Goal: Information Seeking & Learning: Learn about a topic

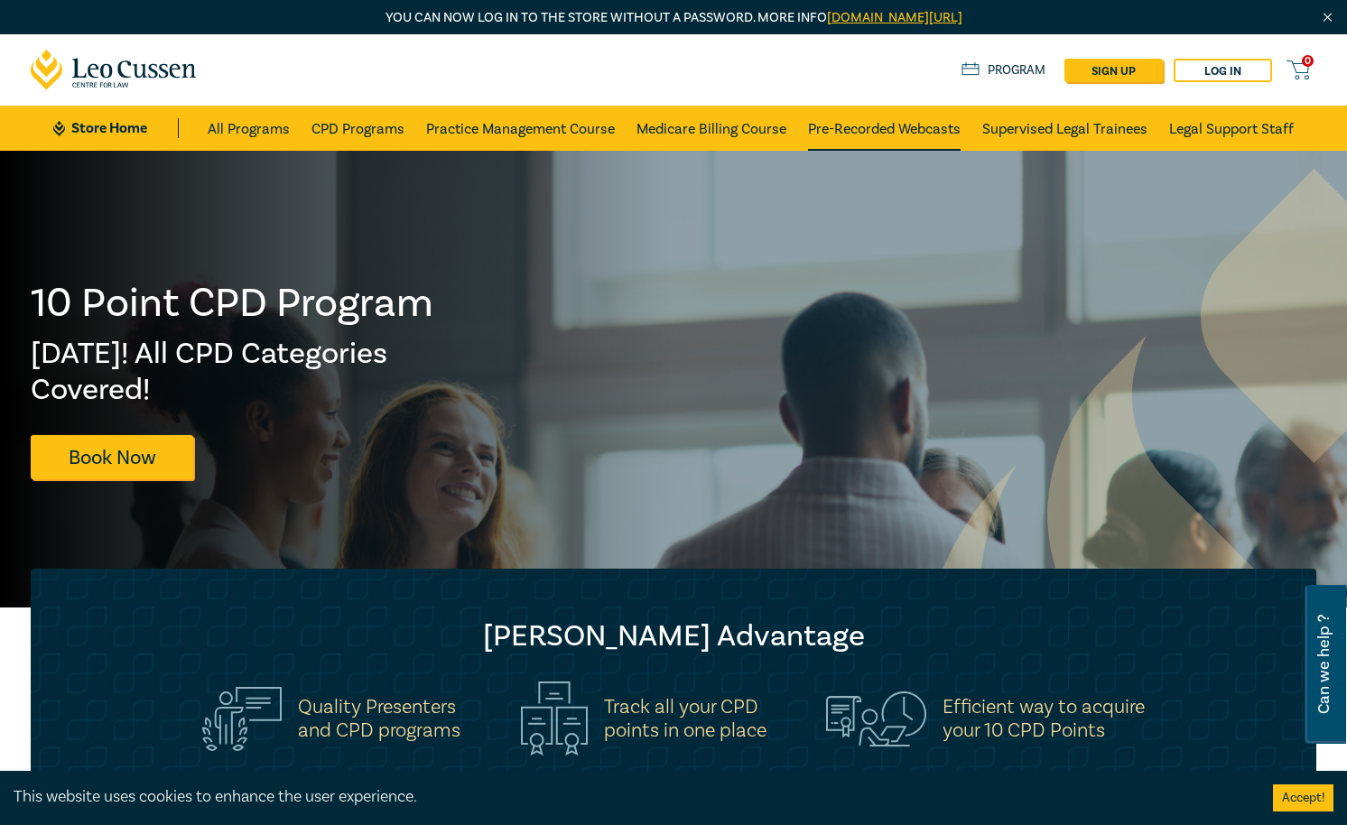
click at [918, 119] on link "Pre-Recorded Webcasts" at bounding box center [884, 128] width 153 height 45
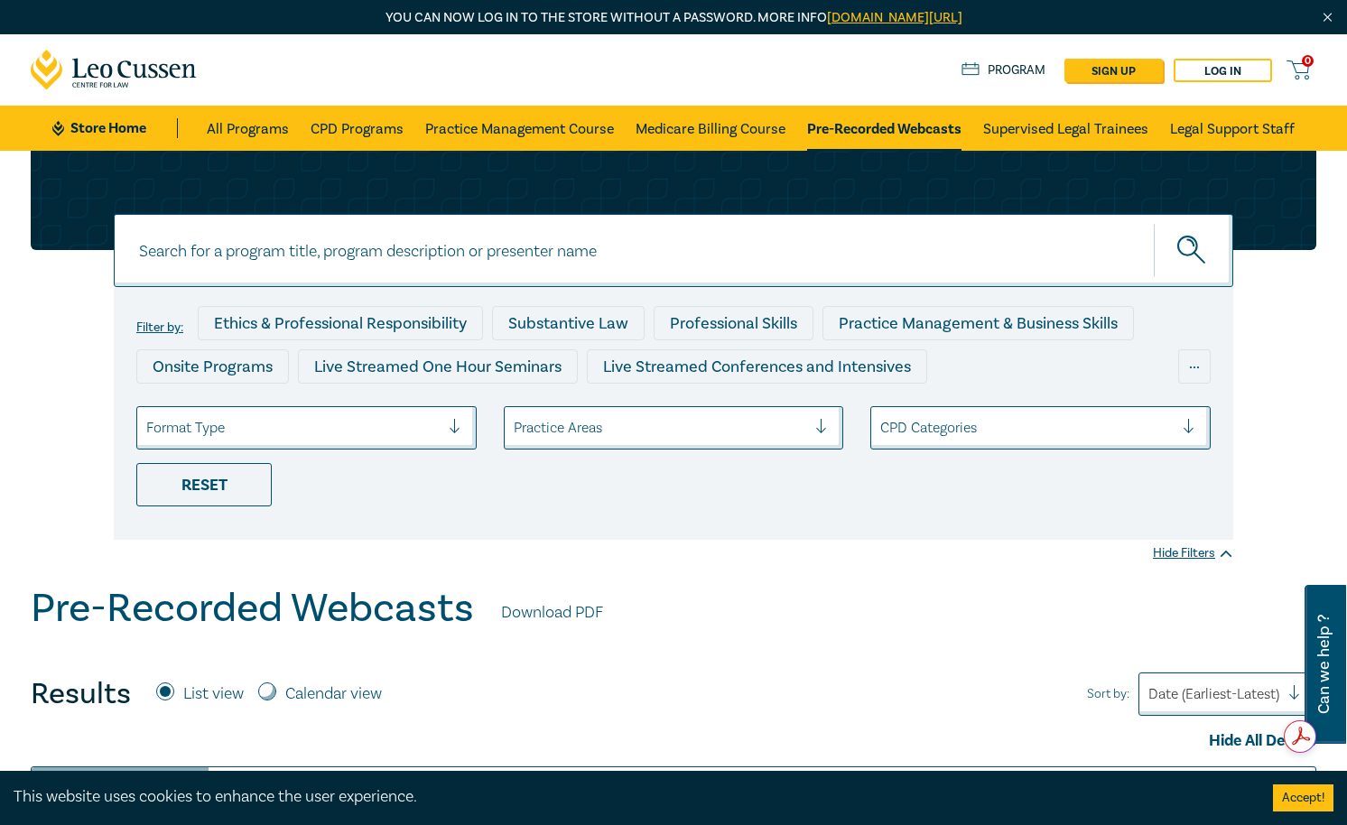
click at [431, 266] on input at bounding box center [674, 250] width 1120 height 73
paste input "O24022"
type input "O24022"
click at [1191, 265] on icon "submit" at bounding box center [1193, 252] width 32 height 32
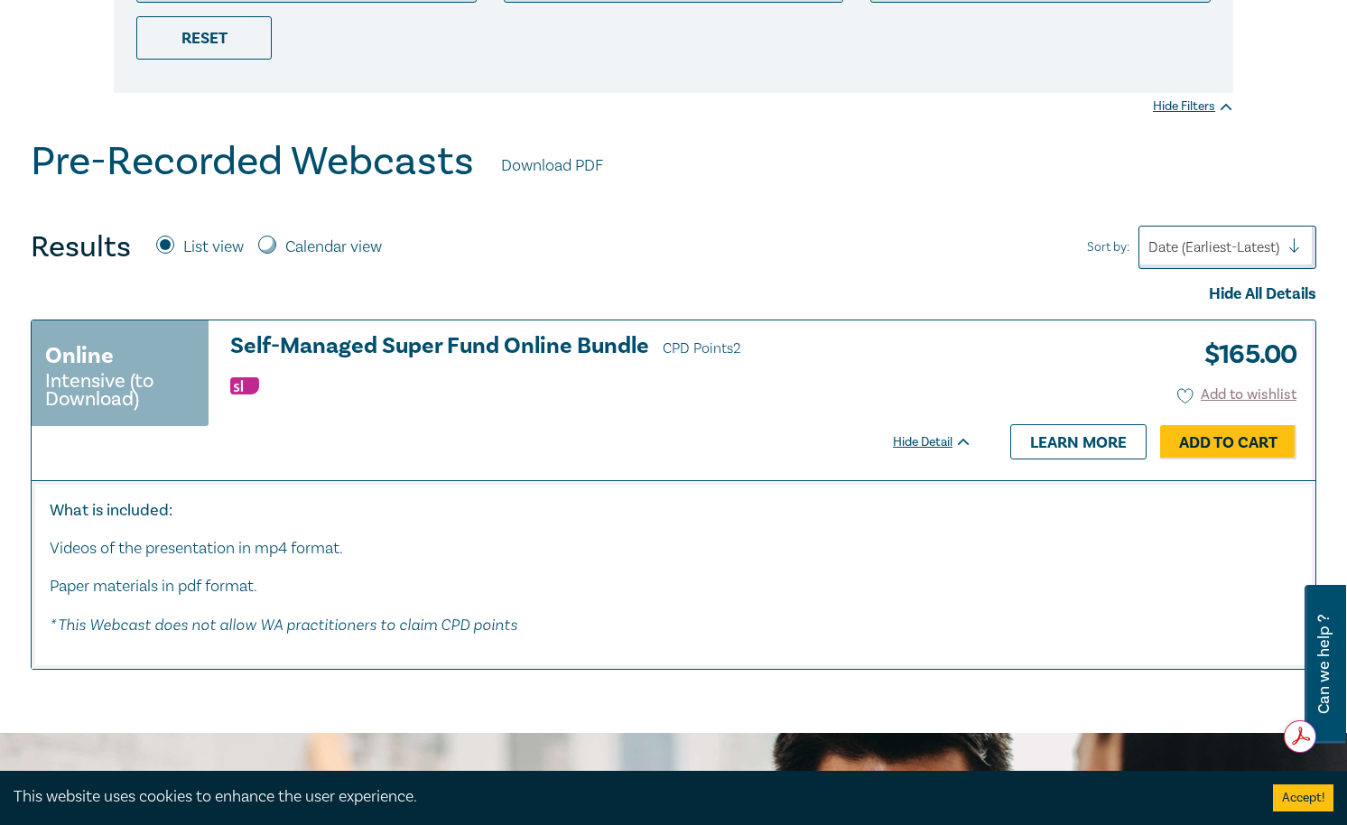
scroll to position [650, 0]
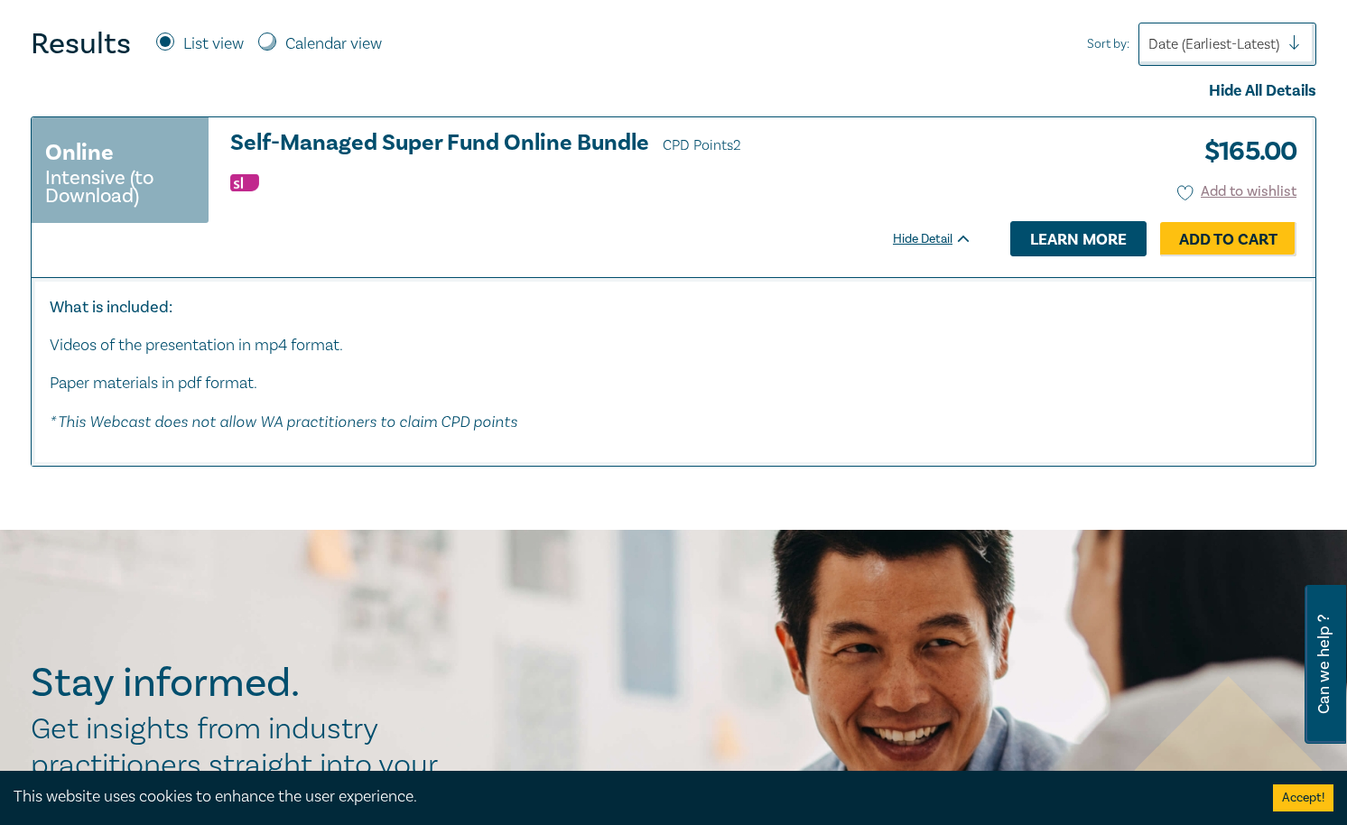
click at [1066, 235] on link "Learn more" at bounding box center [1078, 238] width 136 height 34
